Goal: Information Seeking & Learning: Learn about a topic

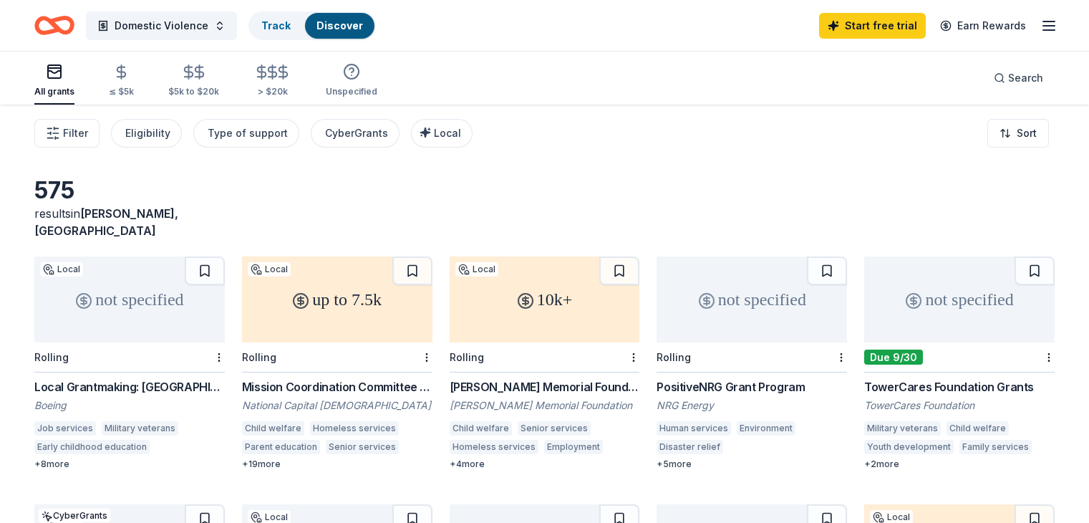
scroll to position [178, 0]
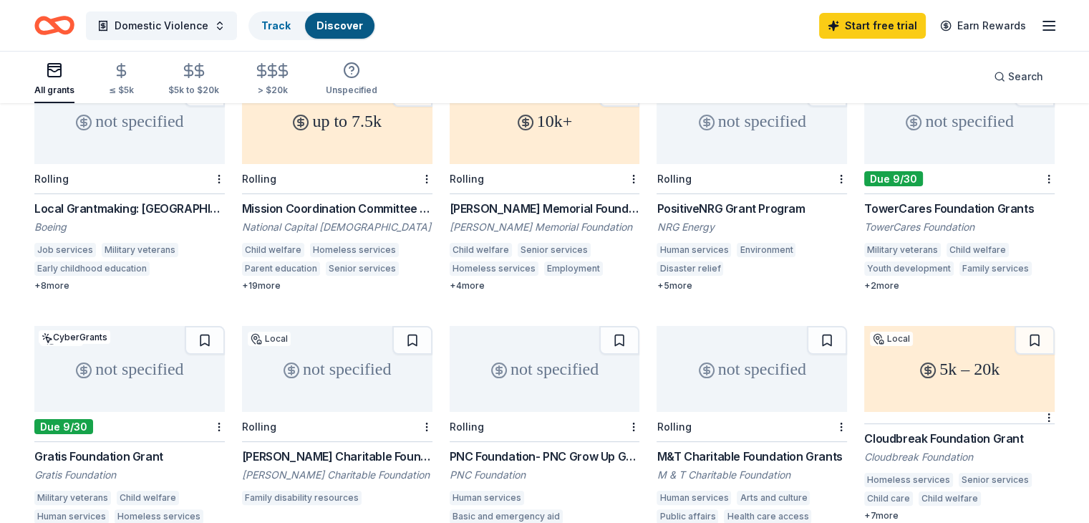
click at [828, 112] on div "not specified" at bounding box center [752, 121] width 190 height 86
